Goal: Use online tool/utility: Use online tool/utility

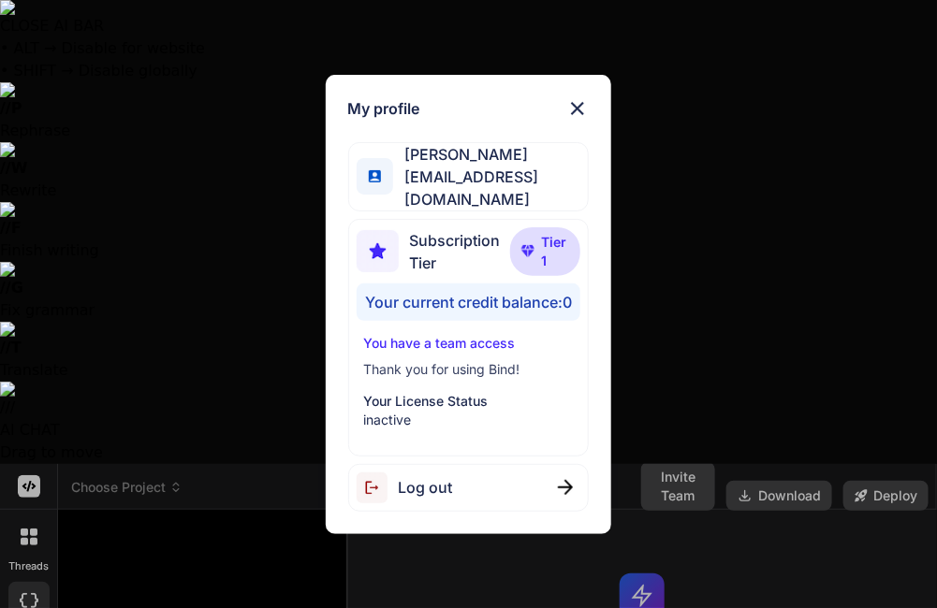
click at [577, 120] on img at bounding box center [577, 108] width 22 height 22
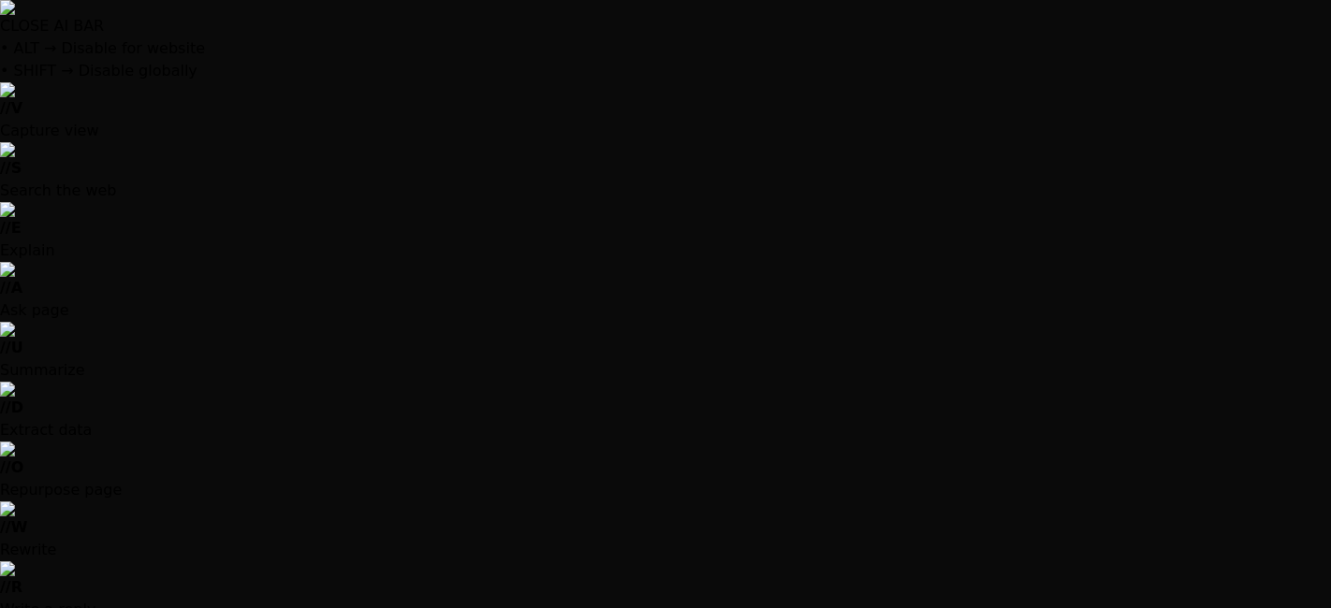
type textarea "x"
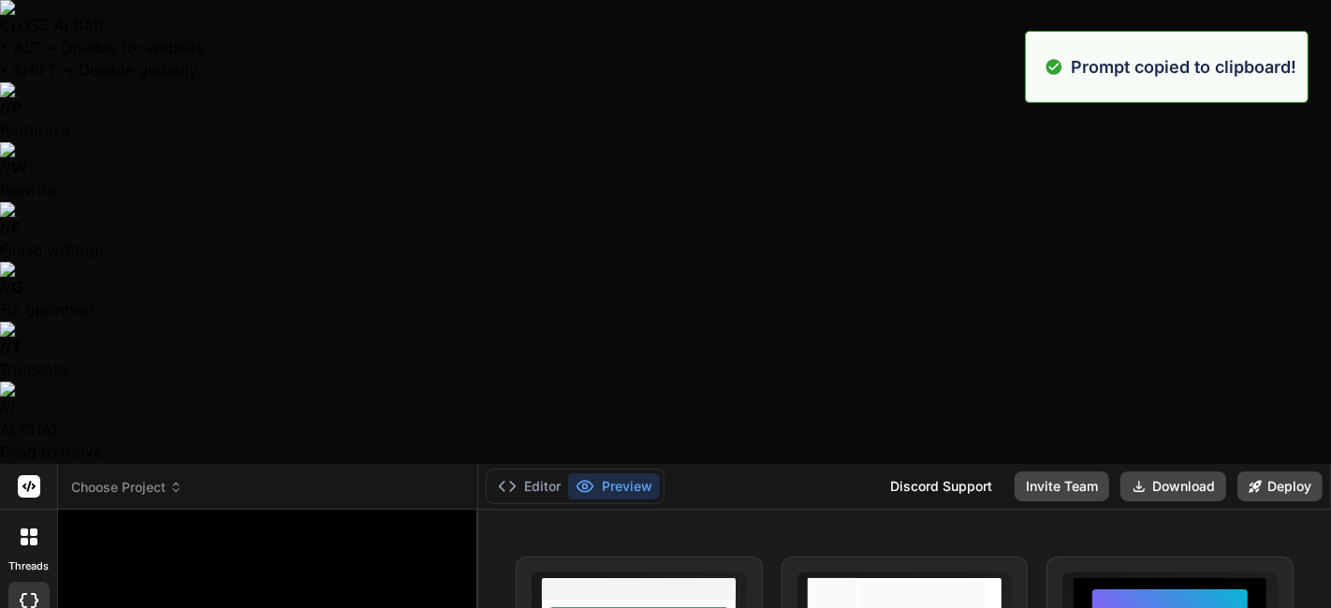
paste textarea "Create a dynamic HTML component for Webflow with smooth animations, responsive …"
type textarea "Create a dynamic HTML component for Webflow with smooth animations, responsive …"
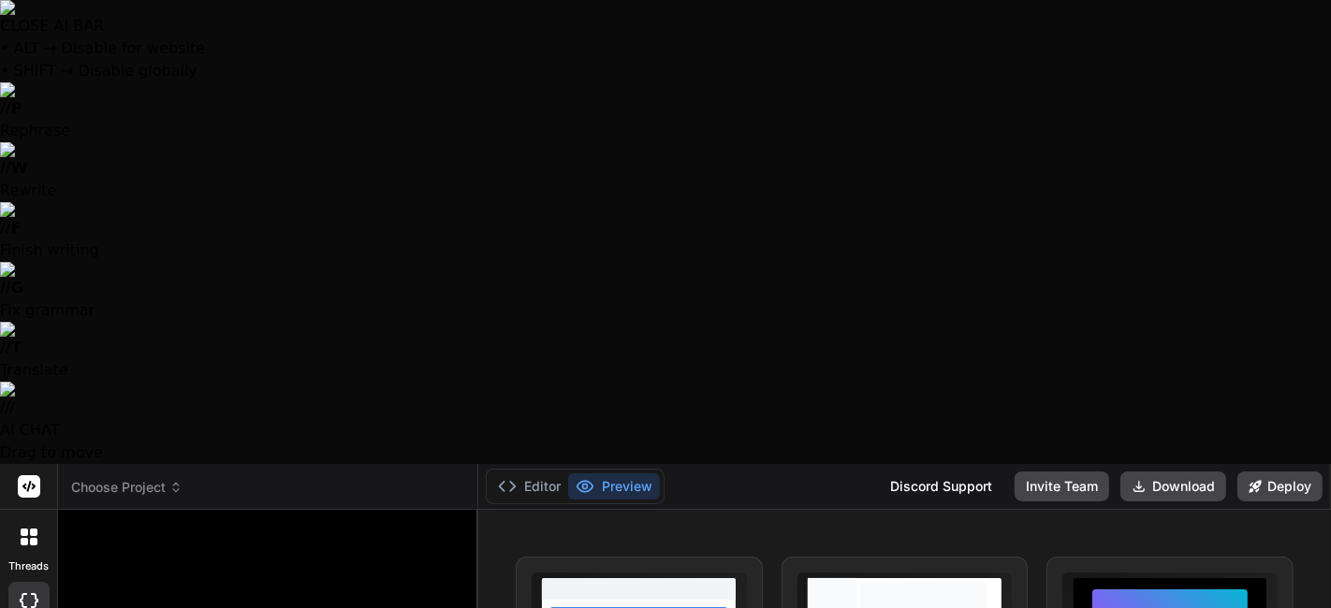
type textarea "x"
type textarea "Create a dynamic HTML component for Webflow with smooth animations, responsive …"
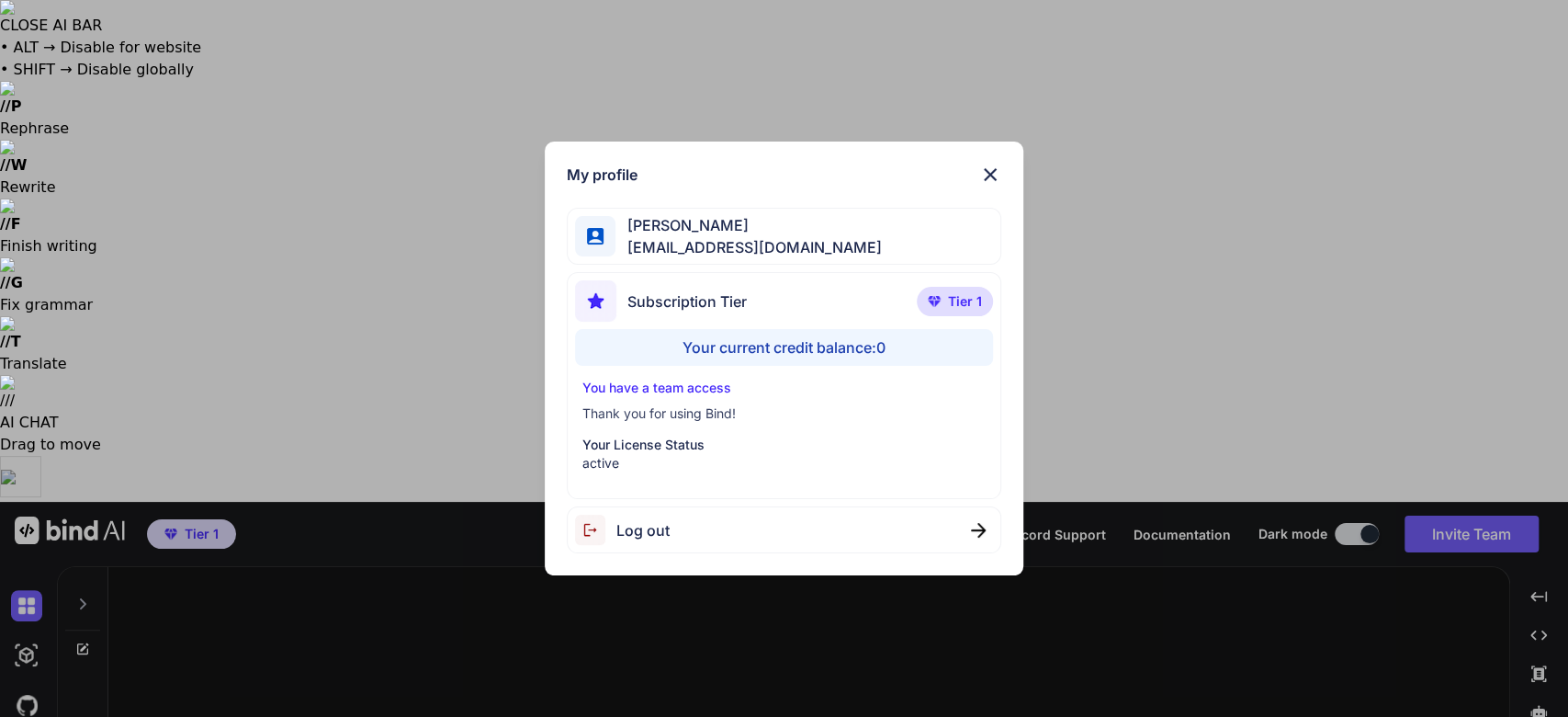
click at [986, 179] on img at bounding box center [991, 175] width 22 height 22
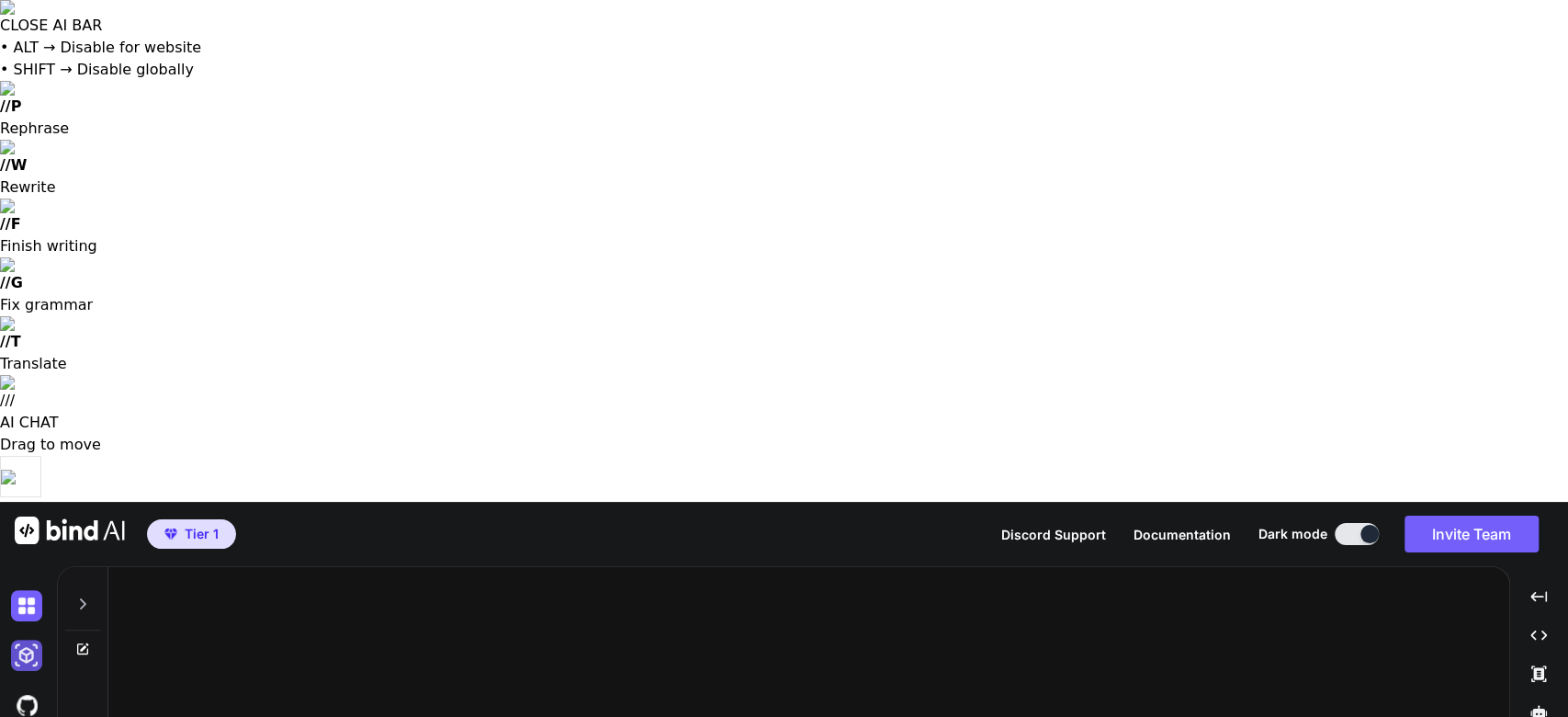
click at [29, 639] on img at bounding box center [27, 655] width 31 height 31
type textarea "x"
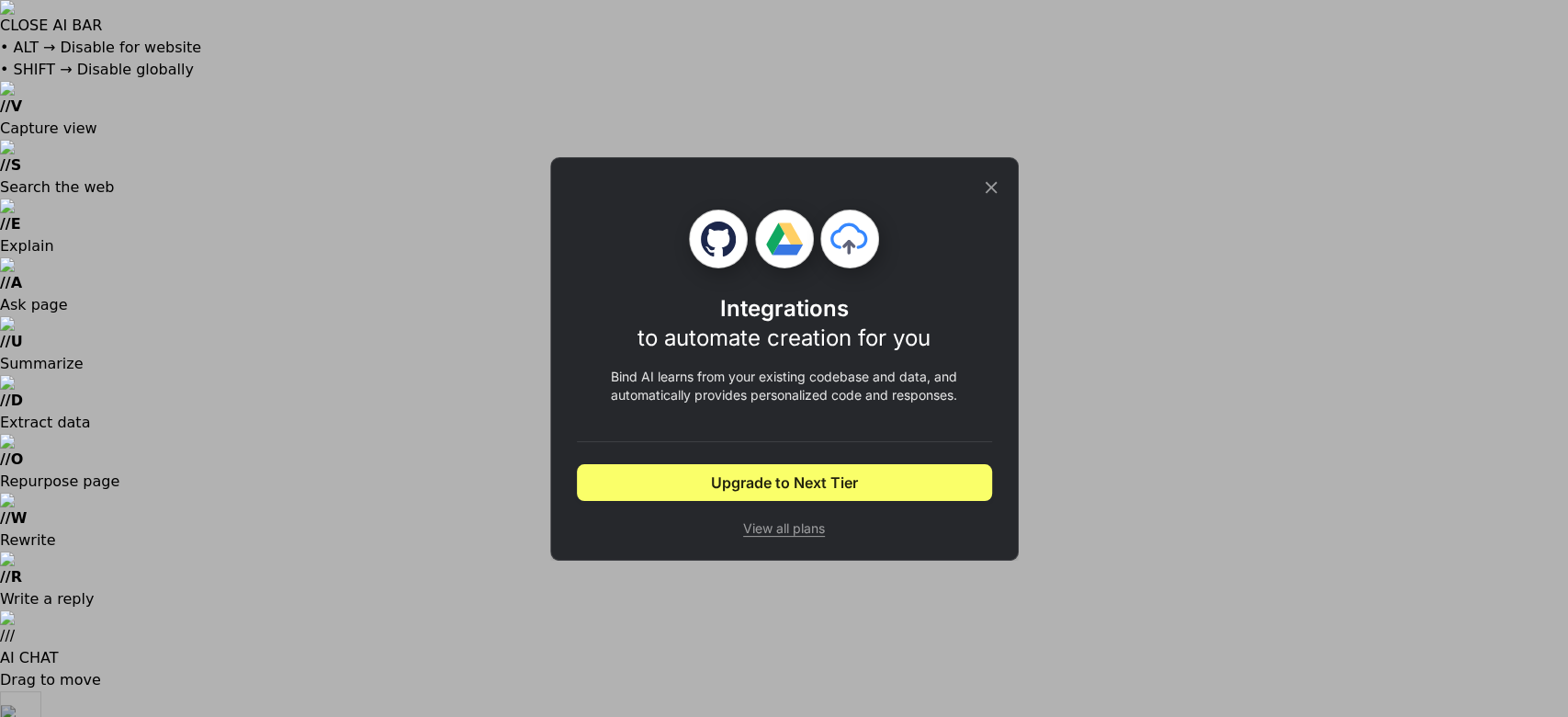
click at [16, 265] on div "Integrations to automate creation for you Bind AI learns from your existing cod…" at bounding box center [784, 358] width 1568 height 717
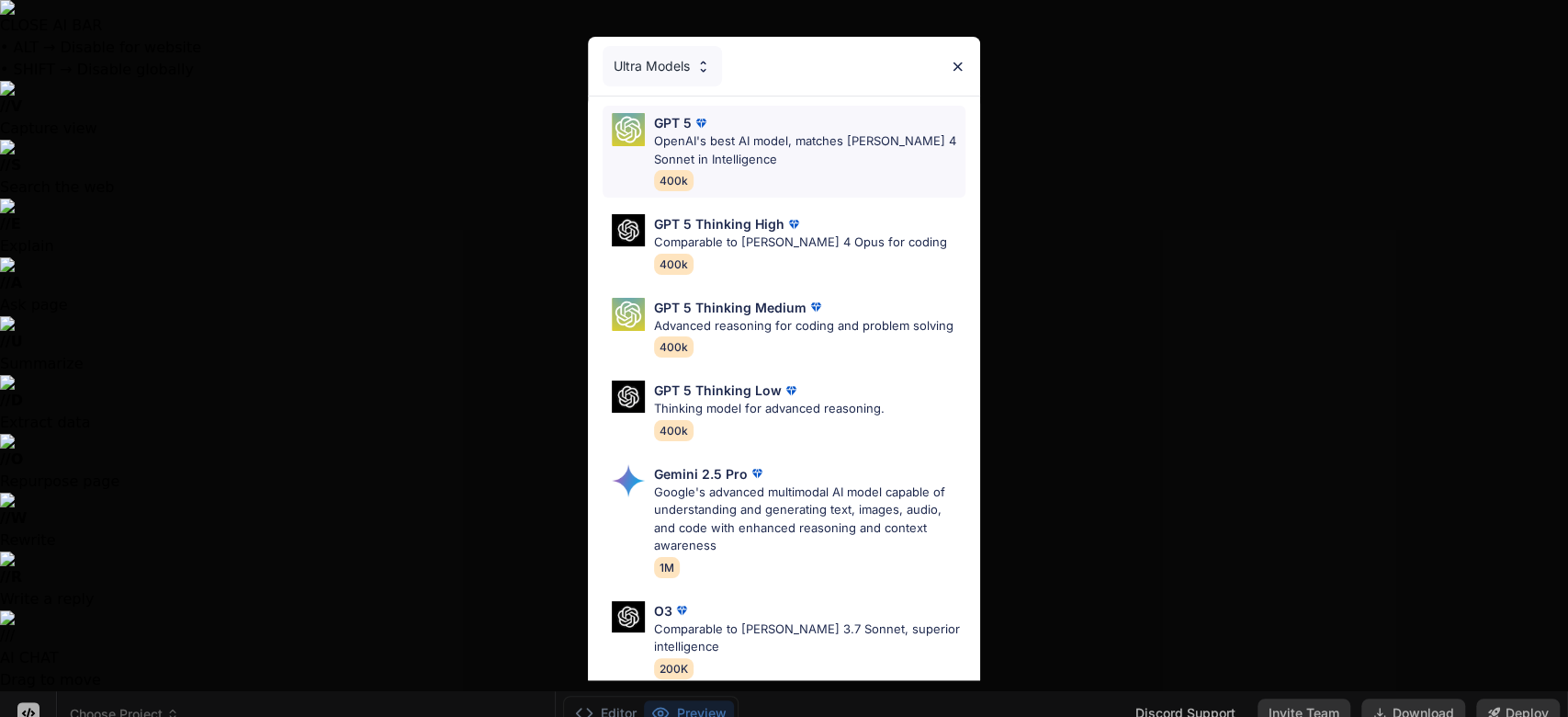
click at [786, 163] on p "OpenAI's best AI model, matches Claude 4 Sonnet in Intelligence" at bounding box center [809, 150] width 311 height 35
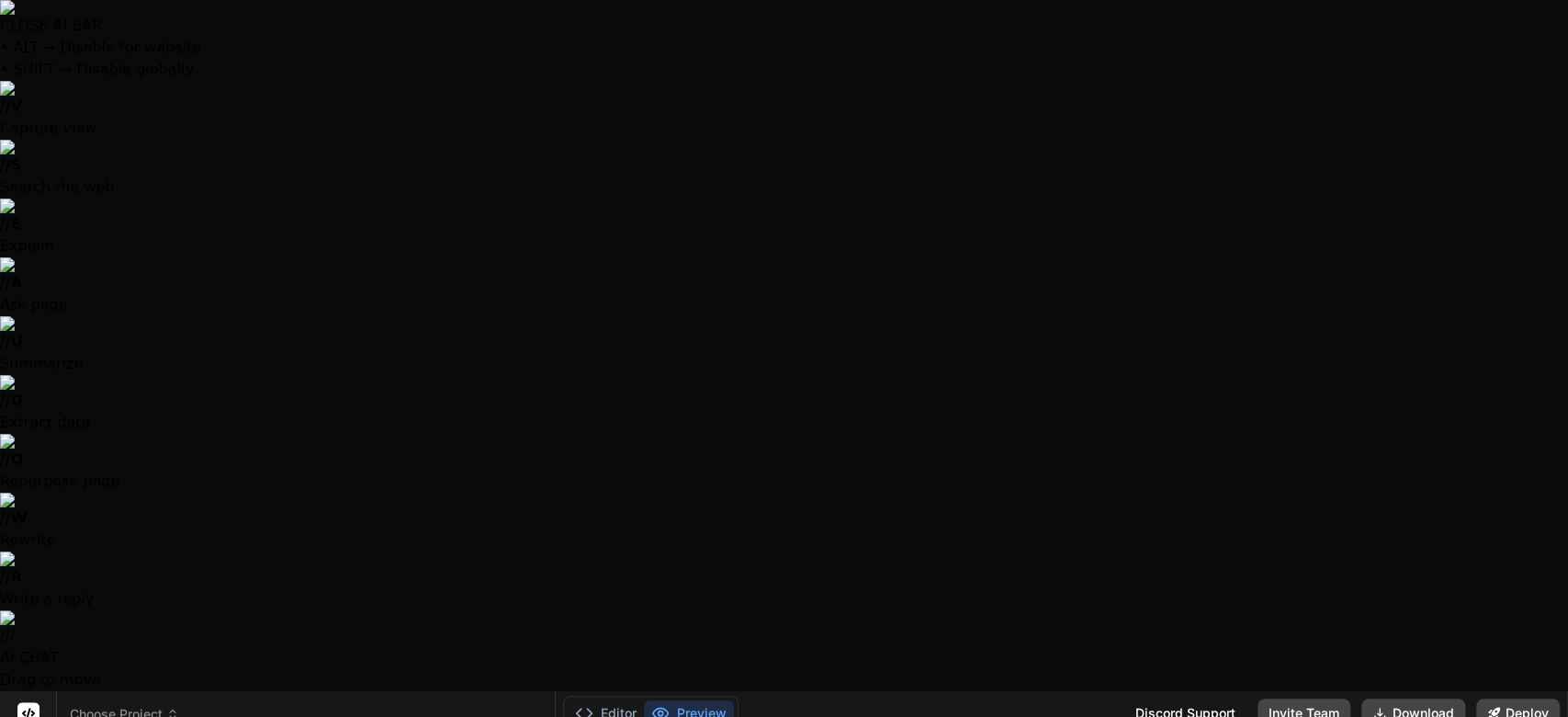
drag, startPoint x: 261, startPoint y: 605, endPoint x: 240, endPoint y: 498, distance: 109.0
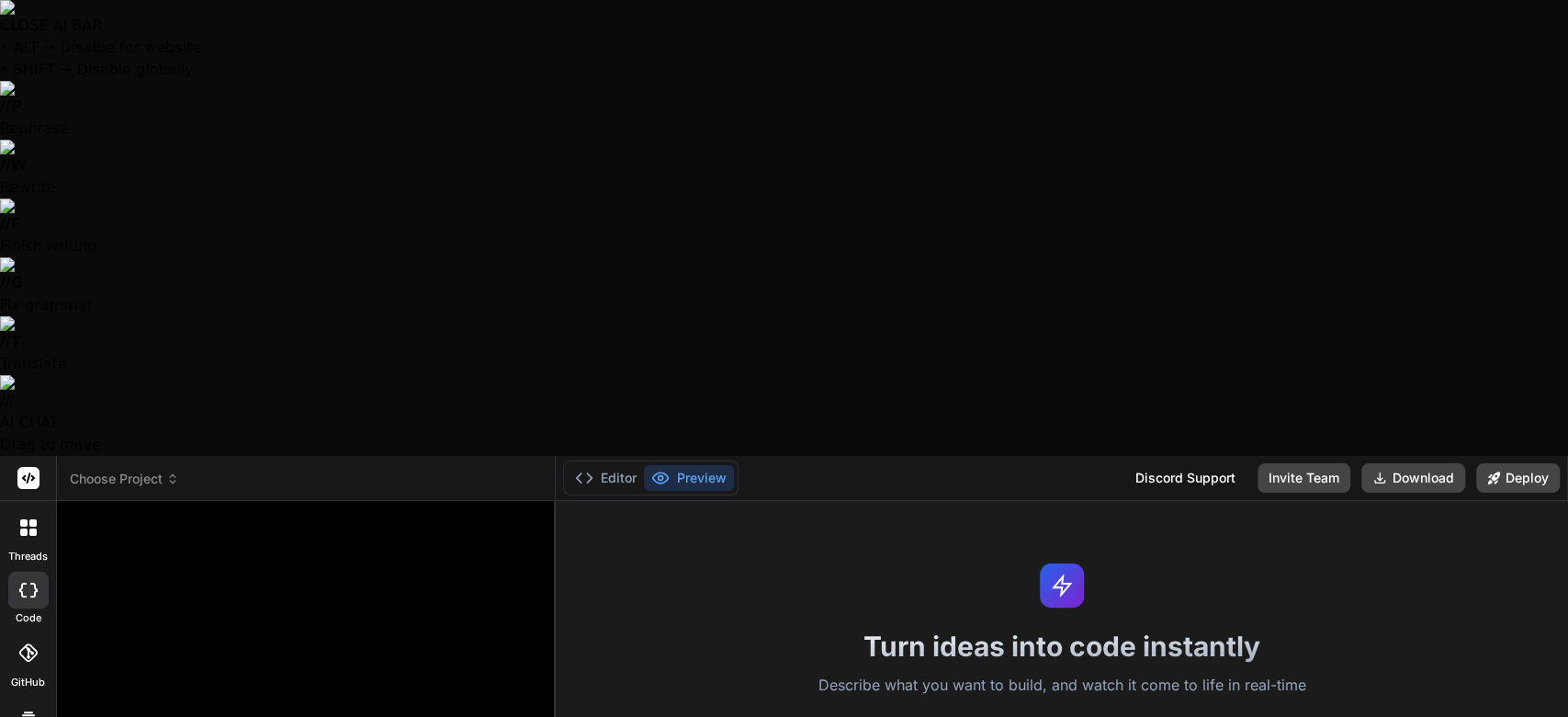
paste textarea "Create a dynamic HTML component for Webflow with smooth animations, responsive …"
type textarea "x"
type textarea "Create a dynamic HTML component for Webflow with smooth animations, responsive …"
type textarea "x"
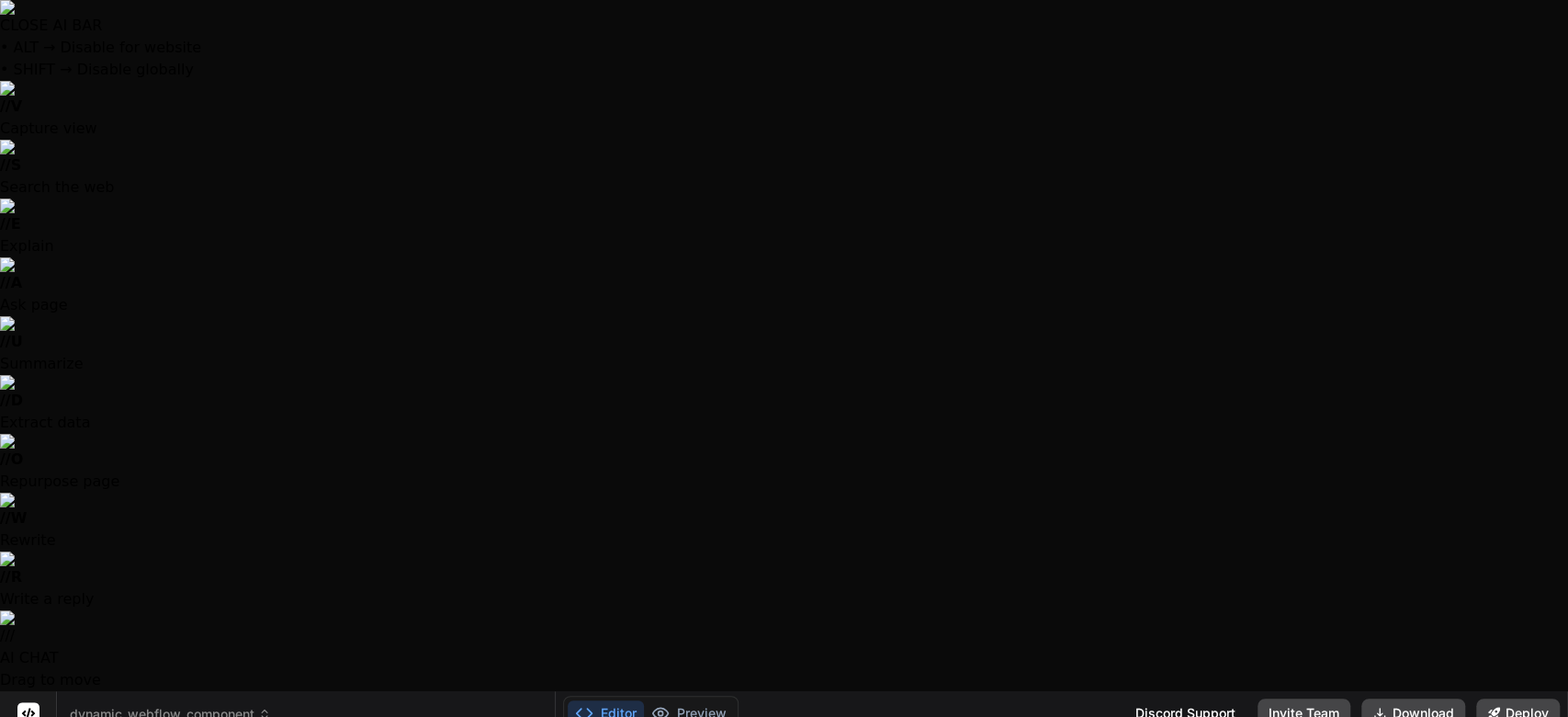
type textarea "x"
type textarea "// toggleButton.addEventListener('click', (event) => { // event.stopPropagation…"
type textarea "x"
